Goal: Use online tool/utility: Use online tool/utility

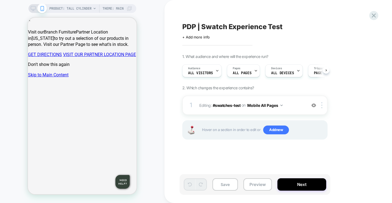
scroll to position [0, 0]
click at [120, 10] on span "Theme: MAIN" at bounding box center [113, 8] width 21 height 9
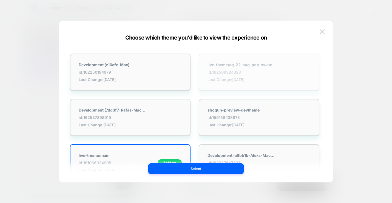
click at [241, 78] on span "Last Change: [DATE]" at bounding box center [242, 79] width 69 height 5
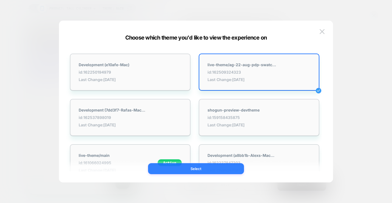
click at [209, 166] on button "Select" at bounding box center [196, 168] width 96 height 11
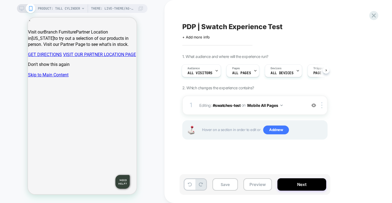
scroll to position [0, 1]
click at [321, 108] on div "1 Editing : #swatches-test #swatches-test on Mobile All Pages Add Before Add Af…" at bounding box center [254, 104] width 145 height 19
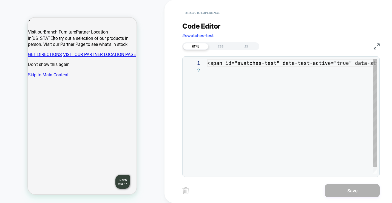
scroll to position [7, 0]
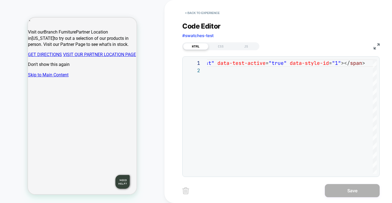
click at [184, 192] on img at bounding box center [185, 190] width 7 height 7
click at [186, 190] on img at bounding box center [185, 190] width 7 height 7
click at [201, 13] on button "< Back to experience" at bounding box center [202, 13] width 40 height 9
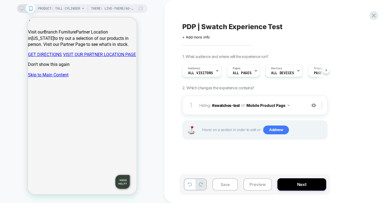
scroll to position [0, 0]
click at [321, 107] on div at bounding box center [322, 105] width 9 height 6
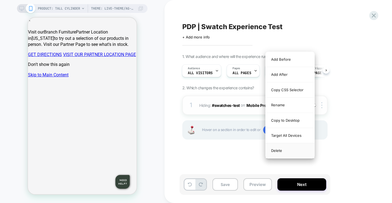
click at [296, 151] on div "Delete" at bounding box center [290, 150] width 49 height 15
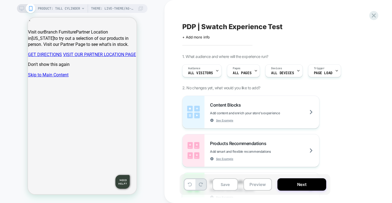
scroll to position [0, 0]
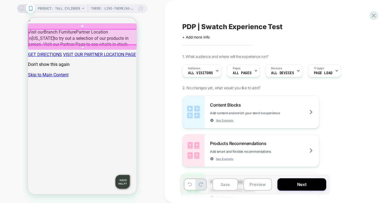
click at [55, 41] on div at bounding box center [83, 36] width 109 height 15
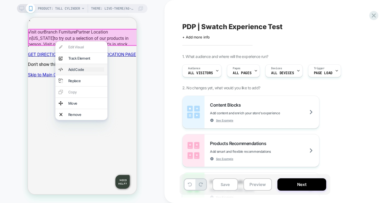
click at [86, 72] on div "Add Code" at bounding box center [86, 69] width 36 height 4
click at [155, 34] on div "PRODUCT: Tall Cylinder Theme: live-theme/ag-22-aug-pdp-swatches-update PRODUCT:…" at bounding box center [82, 101] width 165 height 192
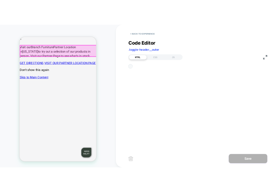
scroll to position [74, 0]
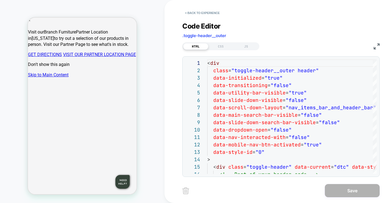
click at [218, 35] on span ".toggle-header__outer" at bounding box center [204, 35] width 44 height 5
click at [201, 11] on button "< Back to experience" at bounding box center [202, 13] width 40 height 9
